Goal: Information Seeking & Learning: Learn about a topic

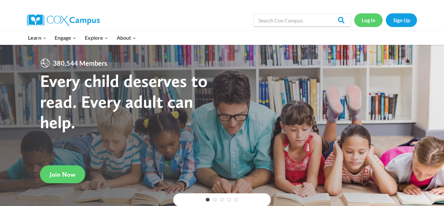
click at [366, 19] on link "Log In" at bounding box center [368, 19] width 28 height 13
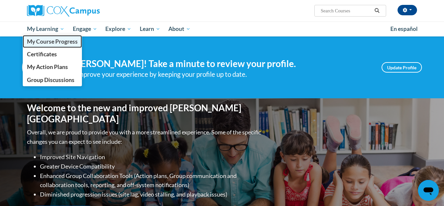
click at [51, 38] on span "My Course Progress" at bounding box center [52, 41] width 51 height 7
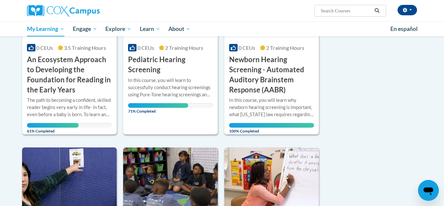
scroll to position [337, 0]
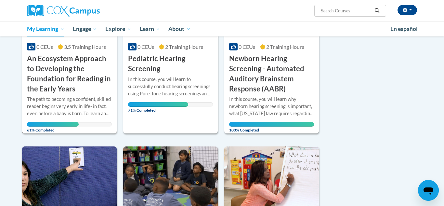
click at [77, 95] on div "The path to becoming a confident, skilled reader begins very early in life- in …" at bounding box center [69, 105] width 85 height 21
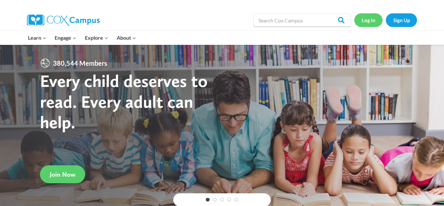
click at [371, 17] on link "Log In" at bounding box center [368, 19] width 28 height 13
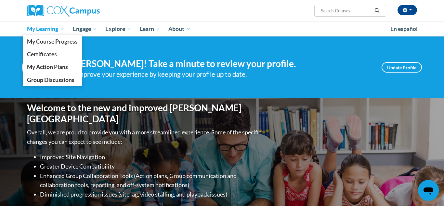
click at [56, 33] on link "My Learning" at bounding box center [46, 28] width 46 height 15
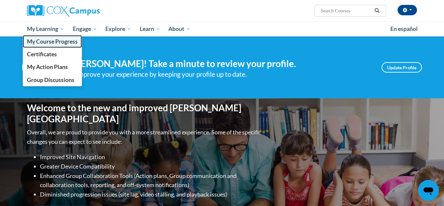
click at [57, 42] on span "My Course Progress" at bounding box center [52, 41] width 51 height 7
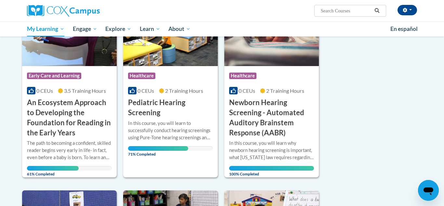
scroll to position [296, 0]
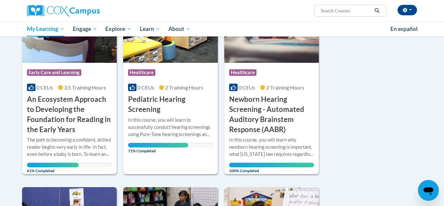
click at [93, 116] on h3 "An Ecosystem Approach to Developing the Foundation for Reading in the Early Yea…" at bounding box center [69, 114] width 85 height 40
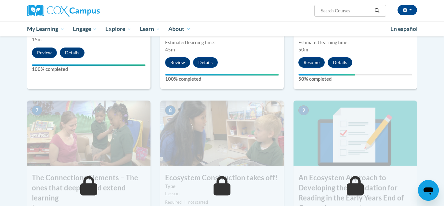
scroll to position [443, 0]
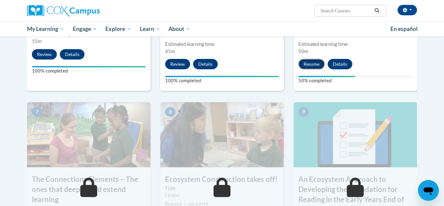
click at [308, 60] on button "Resume" at bounding box center [311, 64] width 26 height 10
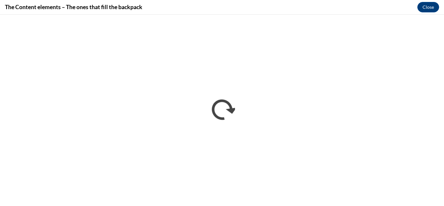
scroll to position [0, 0]
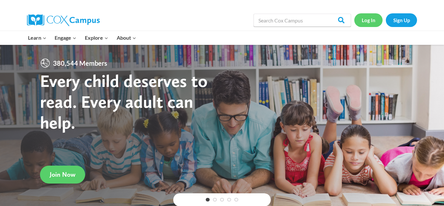
click at [365, 22] on link "Log In" at bounding box center [368, 19] width 28 height 13
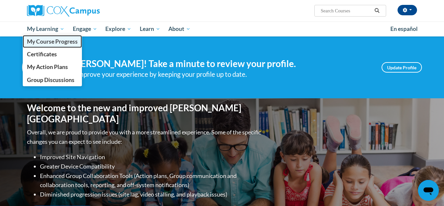
click at [45, 37] on link "My Course Progress" at bounding box center [52, 41] width 59 height 13
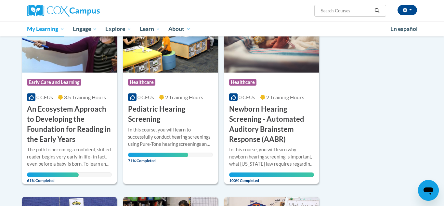
scroll to position [287, 0]
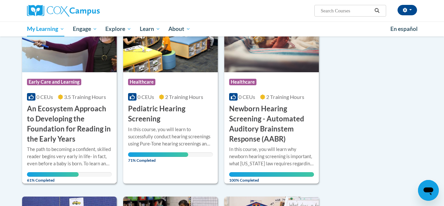
click at [43, 127] on h3 "An Ecosystem Approach to Developing the Foundation for Reading in the Early Yea…" at bounding box center [69, 124] width 85 height 40
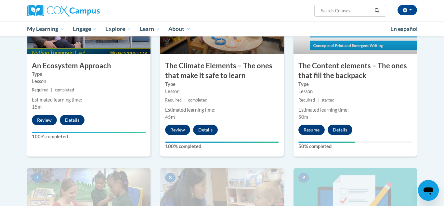
scroll to position [376, 0]
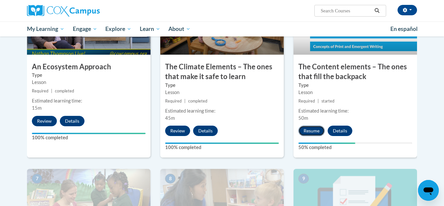
click at [315, 128] on button "Resume" at bounding box center [311, 130] width 26 height 10
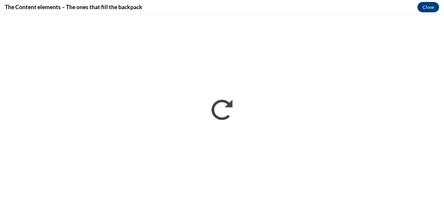
scroll to position [0, 0]
